Goal: Task Accomplishment & Management: Use online tool/utility

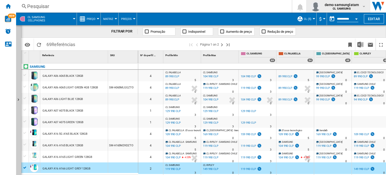
scroll to position [0, 3]
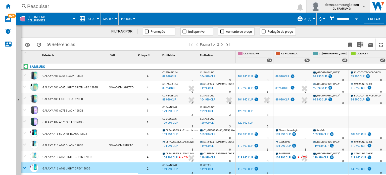
click at [348, 4] on span "demo samsunglatam" at bounding box center [342, 4] width 34 height 5
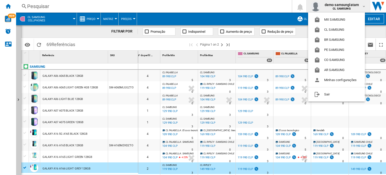
click at [8, 6] on md-backdrop at bounding box center [193, 87] width 386 height 175
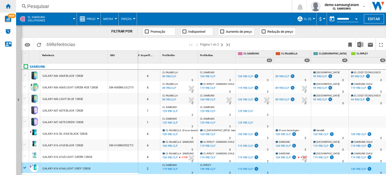
click at [8, 6] on ng-md-icon "Início" at bounding box center [8, 6] width 6 height 6
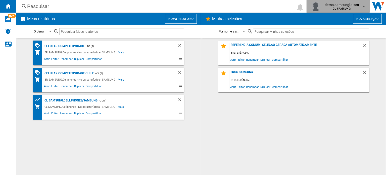
click at [347, 2] on div "demo samsunglatam CL SAMSUNG" at bounding box center [338, 6] width 55 height 10
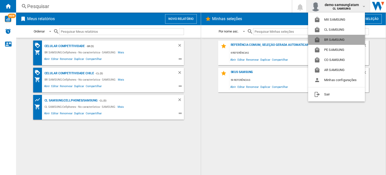
click at [337, 39] on button "BR SAMSUNG" at bounding box center [336, 40] width 57 height 10
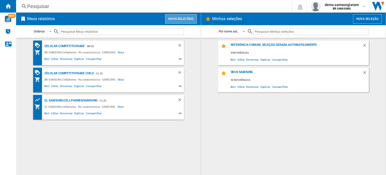
click at [180, 17] on button "Novo relatório" at bounding box center [181, 19] width 32 height 10
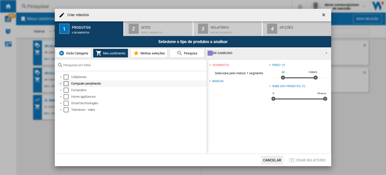
click at [60, 81] on div "Criar relatório ..." at bounding box center [61, 83] width 5 height 5
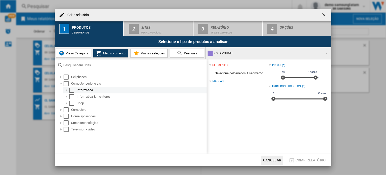
click at [66, 89] on div "Criar relatório ..." at bounding box center [66, 89] width 5 height 5
click at [71, 89] on div "Select" at bounding box center [71, 89] width 5 height 5
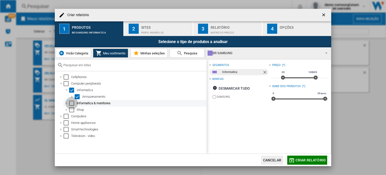
click at [72, 102] on div "Select" at bounding box center [71, 103] width 5 height 5
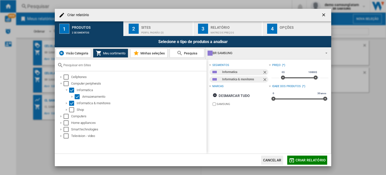
click at [75, 53] on span "Visão Categoria" at bounding box center [77, 53] width 24 height 4
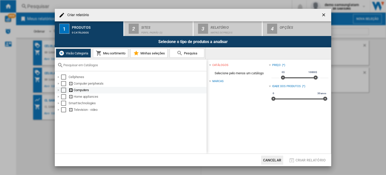
click at [59, 91] on div "Criar relatório ..." at bounding box center [58, 89] width 5 height 5
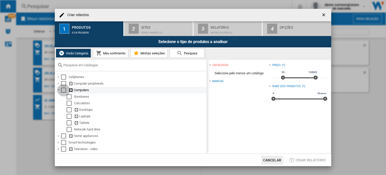
click at [64, 90] on div "Select" at bounding box center [63, 89] width 5 height 5
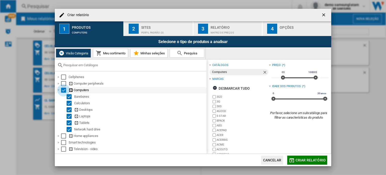
click at [64, 89] on div "Select" at bounding box center [63, 89] width 5 height 5
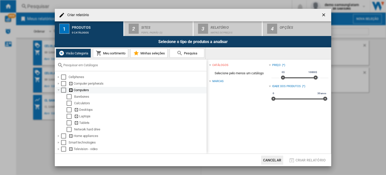
click at [58, 87] on div "Criar relatório ..." at bounding box center [58, 89] width 5 height 5
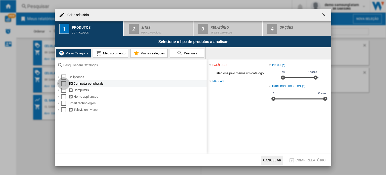
click at [65, 83] on div "Select" at bounding box center [63, 83] width 5 height 5
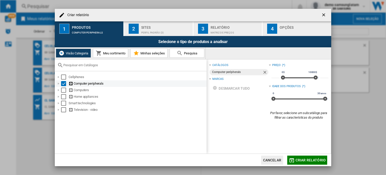
click at [59, 84] on div "Criar relatório ..." at bounding box center [58, 83] width 5 height 5
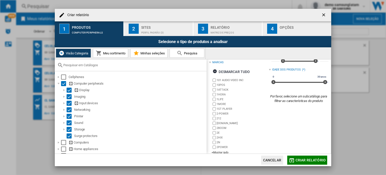
scroll to position [23, 0]
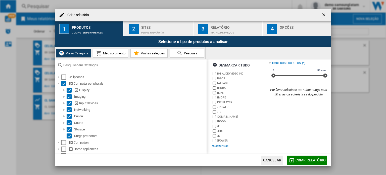
click at [219, 147] on div "+Mostrar tudo" at bounding box center [240, 146] width 57 height 4
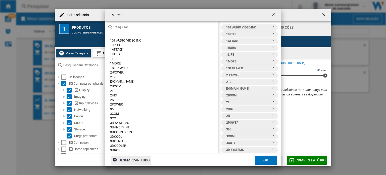
click at [142, 161] on div "Desmarcar tudo" at bounding box center [131, 159] width 37 height 9
click at [162, 23] on div at bounding box center [161, 27] width 113 height 12
